Goal: Check status: Check status

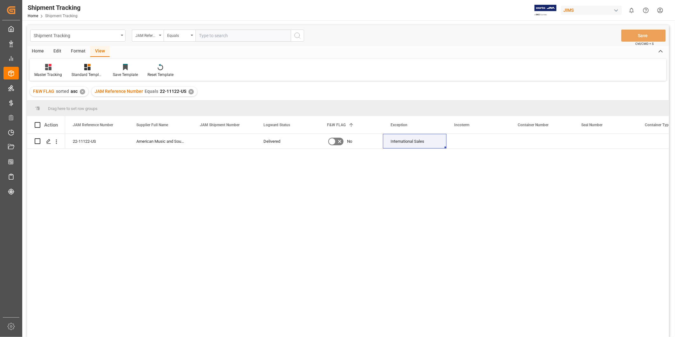
click at [192, 91] on div "✕" at bounding box center [190, 91] width 5 height 5
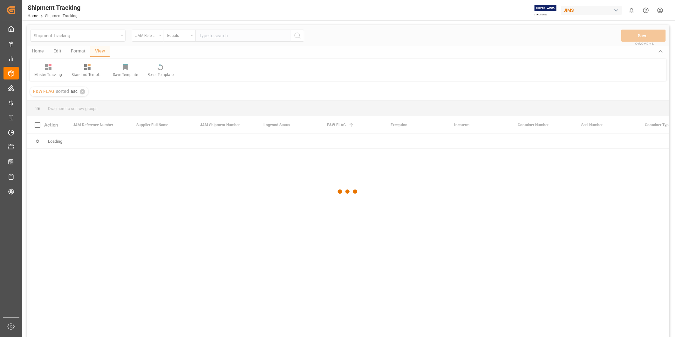
click at [81, 92] on div at bounding box center [348, 191] width 642 height 333
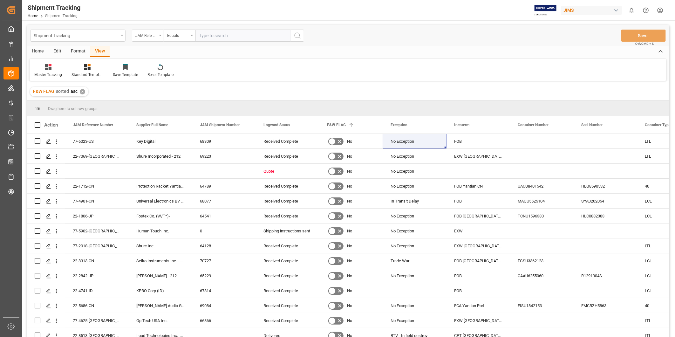
click at [83, 91] on div "✕" at bounding box center [82, 91] width 5 height 5
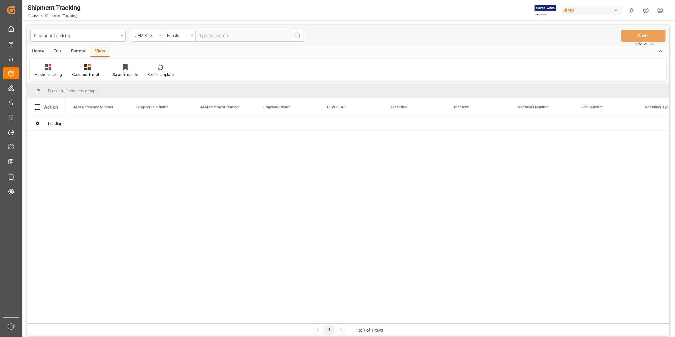
click at [227, 34] on input "text" at bounding box center [242, 36] width 95 height 12
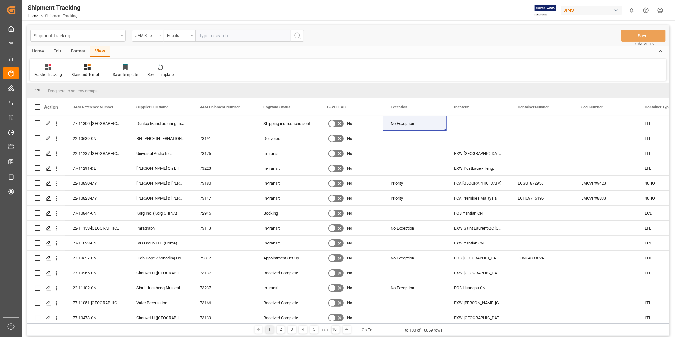
paste input "22-11241-[GEOGRAPHIC_DATA]"
type input "22-11241-[GEOGRAPHIC_DATA]"
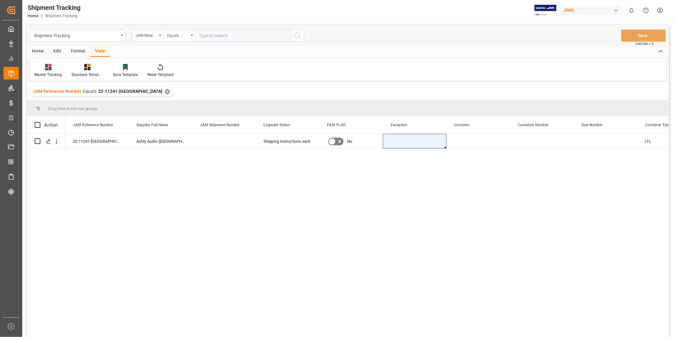
click at [46, 73] on div "Master Tracking" at bounding box center [48, 75] width 28 height 6
click at [449, 139] on div "Press SPACE to select this row." at bounding box center [479, 141] width 64 height 15
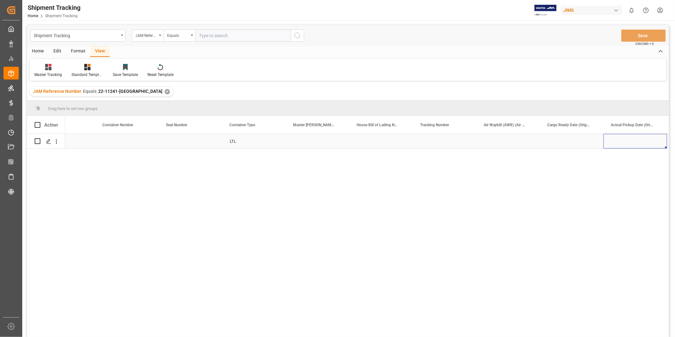
scroll to position [0, 479]
click at [374, 140] on div "Press SPACE to select this row." at bounding box center [381, 141] width 64 height 15
click at [374, 140] on input "Press SPACE to select this row." at bounding box center [380, 145] width 53 height 12
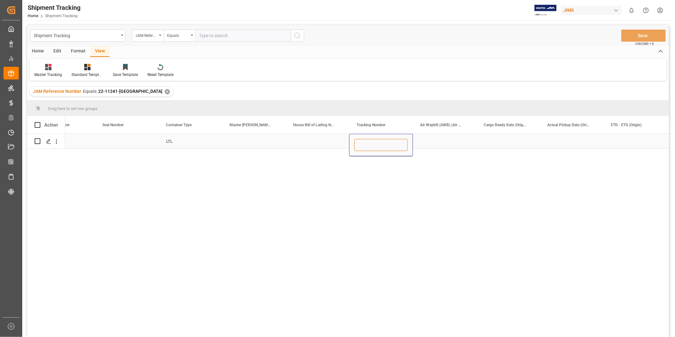
paste input "22-11241-[GEOGRAPHIC_DATA]"
type input "22-11241-[GEOGRAPHIC_DATA]"
click at [448, 144] on div "Press SPACE to select this row." at bounding box center [445, 141] width 64 height 15
click at [379, 142] on div "22-11241-[GEOGRAPHIC_DATA]" at bounding box center [381, 141] width 64 height 15
click at [379, 142] on input "22-11241-[GEOGRAPHIC_DATA]" at bounding box center [380, 145] width 53 height 12
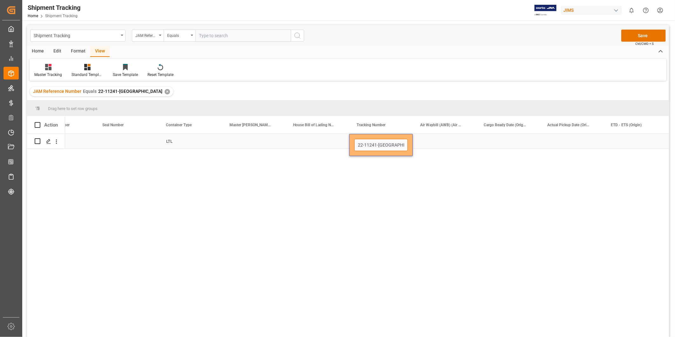
click at [379, 142] on input "22-11241-[GEOGRAPHIC_DATA]" at bounding box center [380, 145] width 53 height 12
click at [492, 150] on div "LTL" at bounding box center [367, 237] width 604 height 207
click at [372, 143] on input "Press SPACE to select this row." at bounding box center [380, 145] width 53 height 12
paste input "818119734918"
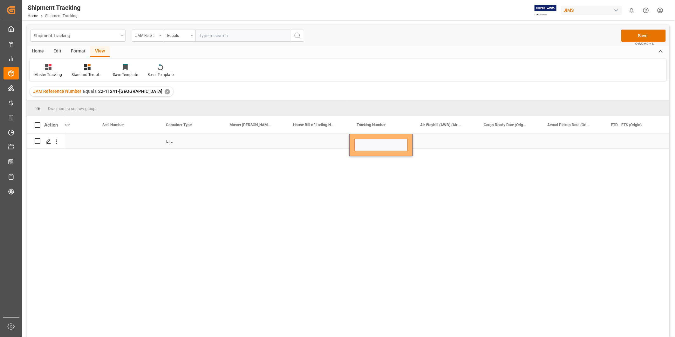
type input "818119734918"
click at [458, 142] on div "Press SPACE to select this row." at bounding box center [445, 141] width 64 height 15
click at [631, 39] on button "Save" at bounding box center [643, 36] width 44 height 12
click at [517, 138] on div "Press SPACE to select this row." at bounding box center [508, 141] width 64 height 15
click at [516, 138] on div "Press SPACE to select this row." at bounding box center [508, 141] width 64 height 15
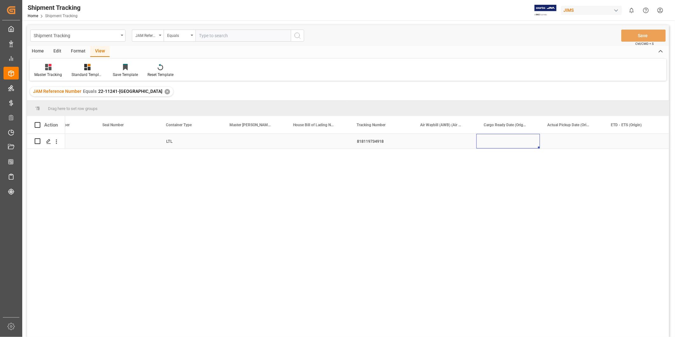
click at [516, 138] on div "Press SPACE to select this row." at bounding box center [508, 141] width 64 height 15
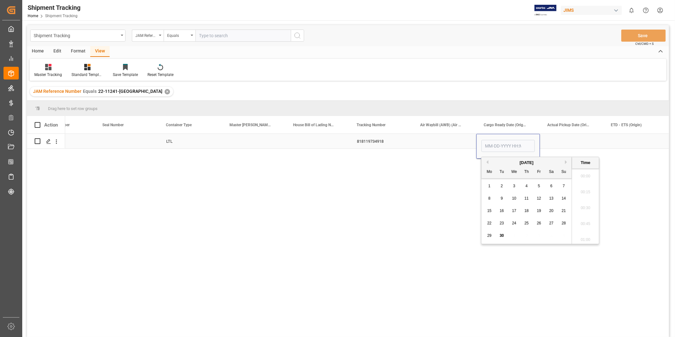
scroll to position [638, 0]
click at [539, 224] on span "26" at bounding box center [539, 223] width 4 height 4
type input "[DATE] 00:00"
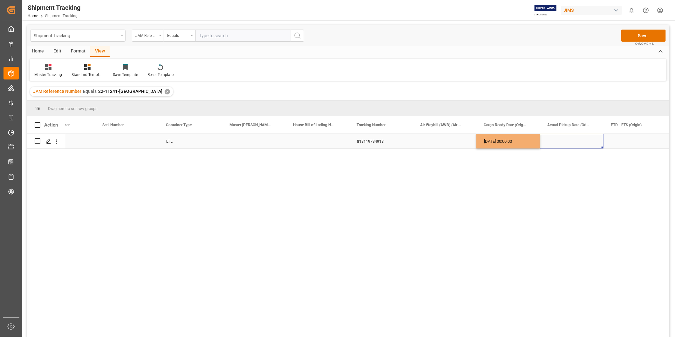
click at [570, 141] on div "Press SPACE to select this row." at bounding box center [572, 141] width 64 height 15
click at [517, 142] on div "[DATE] 00:00:00" at bounding box center [508, 141] width 64 height 15
click at [560, 140] on div "Press SPACE to select this row." at bounding box center [572, 141] width 64 height 15
click at [612, 139] on div "Press SPACE to select this row." at bounding box center [636, 141] width 64 height 15
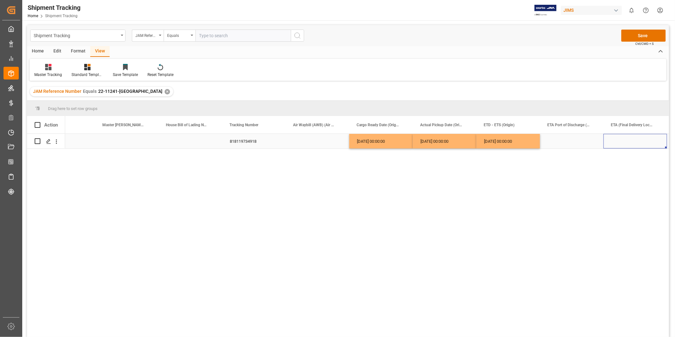
scroll to position [0, 669]
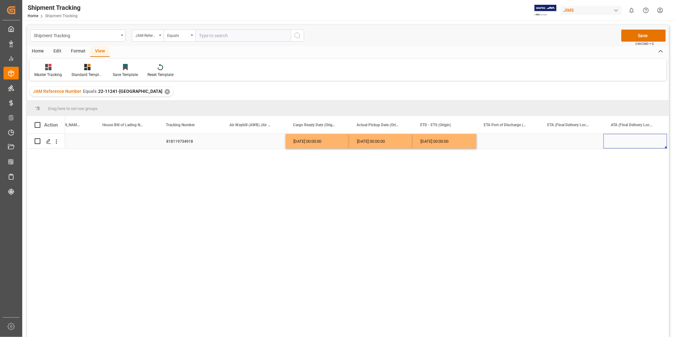
click at [574, 138] on div "Press SPACE to select this row." at bounding box center [572, 141] width 64 height 15
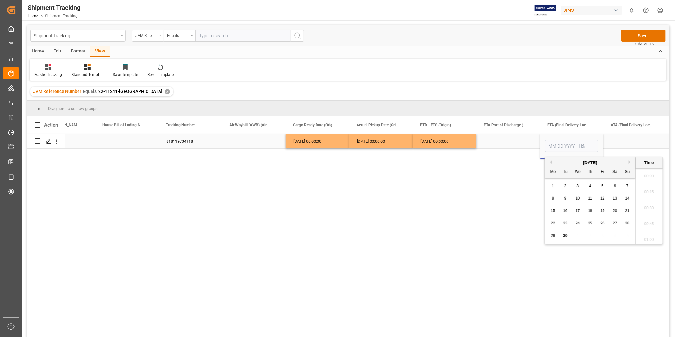
scroll to position [638, 0]
click at [550, 163] on button "Previous Month" at bounding box center [550, 162] width 4 height 4
click at [628, 161] on div "[DATE]" at bounding box center [590, 163] width 90 height 6
click at [632, 163] on button "Next Month" at bounding box center [631, 162] width 4 height 4
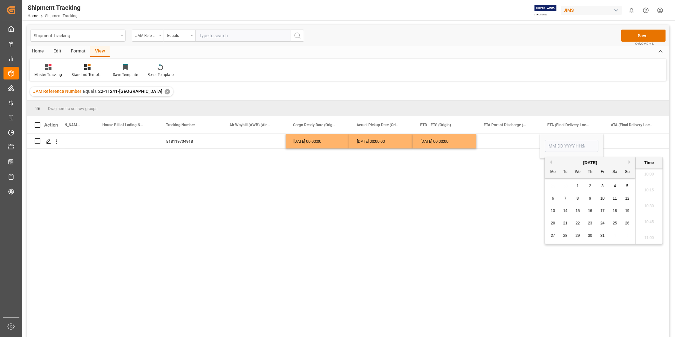
click at [602, 187] on span "3" at bounding box center [603, 186] width 2 height 4
type input "[DATE] 00:00"
click at [622, 139] on div "Press SPACE to select this row." at bounding box center [636, 141] width 64 height 15
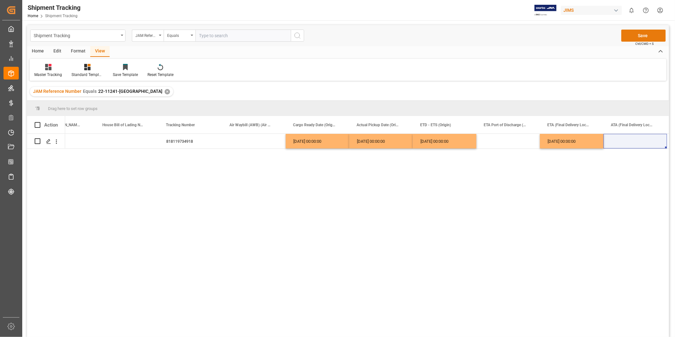
click at [648, 38] on button "Save" at bounding box center [643, 36] width 44 height 12
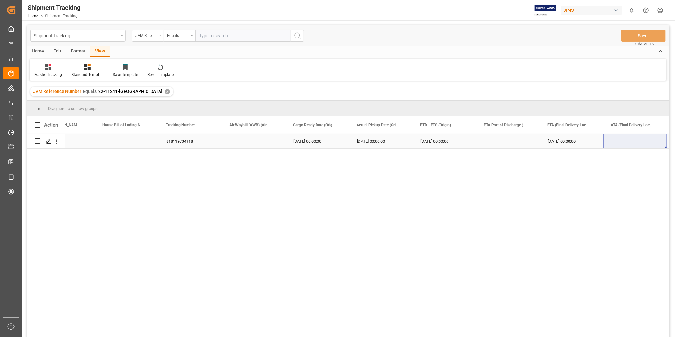
click at [607, 146] on div "Press SPACE to select this row." at bounding box center [636, 141] width 64 height 15
